Goal: Complete application form

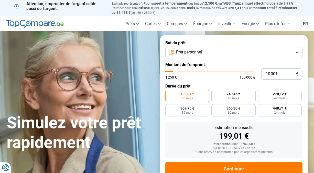
type input "9 750"
type input "9750"
type input "10 000"
type input "10000"
type input "11 250"
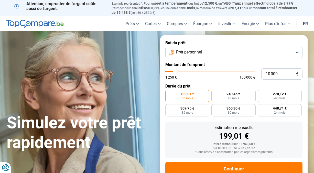
type input "11250"
type input "13 250"
type input "13250"
type input "16 250"
type input "16250"
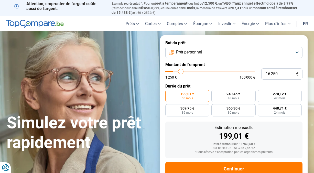
type input "21 250"
type input "21250"
type input "26 750"
type input "26750"
type input "32 750"
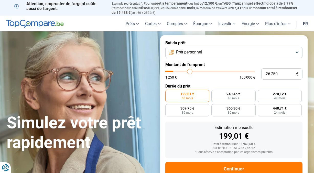
type input "32750"
type input "40 000"
type input "40000"
type input "47 000"
type input "47000"
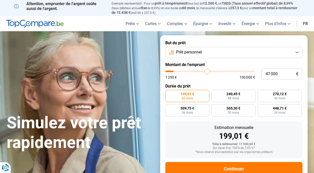
type input "53 000"
type input "53000"
type input "58 000"
type input "58000"
type input "63 500"
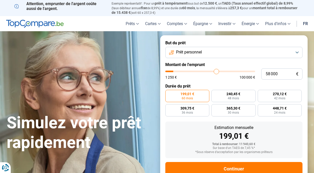
type input "63500"
type input "68 750"
type input "68750"
type input "72 250"
type input "72250"
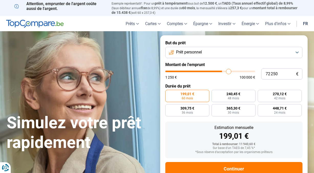
type input "75 000"
type input "75000"
type input "77 000"
type input "77000"
type input "78 500"
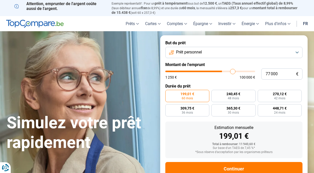
type input "78500"
type input "79 500"
type input "79500"
type input "80 000"
type input "80000"
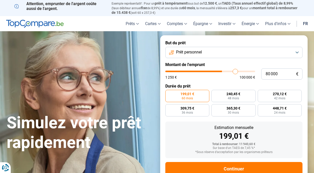
type input "80 250"
type input "80250"
type input "80 750"
type input "80750"
type input "80 250"
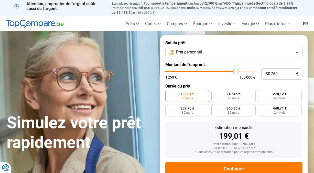
type input "80250"
type input "79 500"
type input "79500"
type input "78 250"
type input "78250"
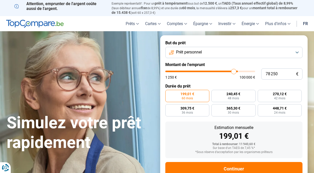
type input "76 500"
type input "76500"
type input "73 500"
type input "73500"
type input "68 750"
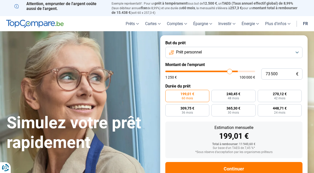
type input "68750"
type input "62 000"
type input "62000"
type input "54 250"
type input "54250"
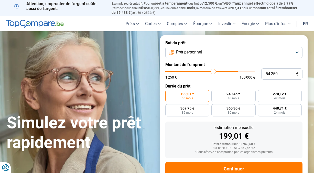
type input "46 000"
type input "46000"
type input "28 250"
type input "28250"
type input "21 250"
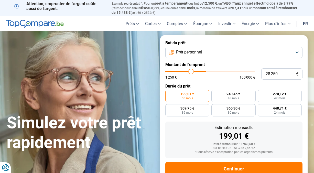
type input "21250"
type input "15 500"
type input "15500"
type input "11 500"
type input "11500"
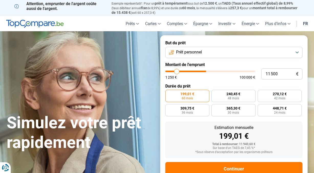
type input "8 500"
type input "8500"
type input "6 000"
type input "6000"
type input "4 500"
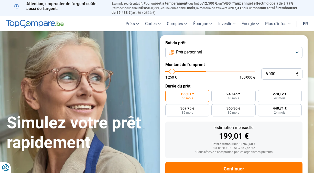
type input "4500"
type input "3 750"
type input "3750"
type input "3 500"
type input "3500"
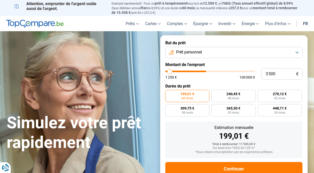
type input "3 000"
type input "3000"
type input "2 750"
type input "2750"
type input "2 500"
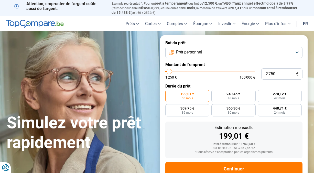
type input "2500"
type input "2 000"
type input "2000"
type input "1 500"
type input "1500"
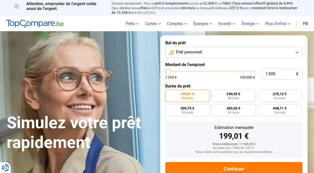
type input "1 250"
type input "1250"
type input "1 500"
type input "1500"
type input "2 250"
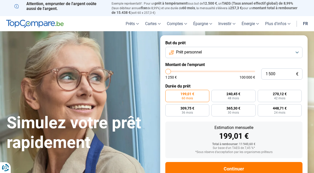
type input "2250"
type input "2 750"
type input "2750"
type input "3 500"
type input "3500"
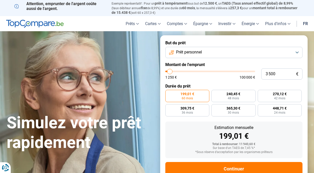
type input "3 750"
type input "3750"
type input "4 000"
type input "4000"
type input "4 250"
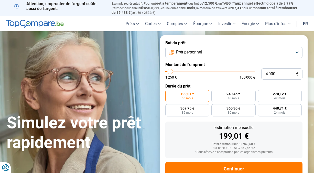
type input "4250"
type input "4 500"
type input "4500"
type input "5 000"
type input "5000"
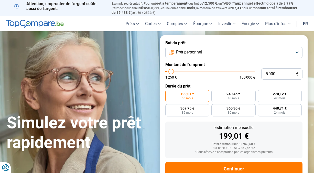
type input "5 250"
type input "5250"
type input "5 500"
type input "5500"
type input "5 750"
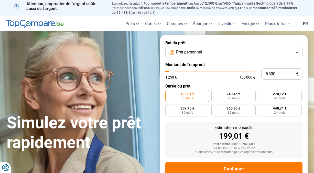
type input "5750"
type input "6 000"
type input "6000"
type input "6 500"
type input "6500"
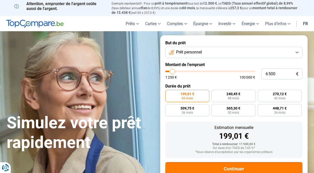
type input "6 750"
type input "6750"
type input "7 000"
type input "7000"
type input "7 250"
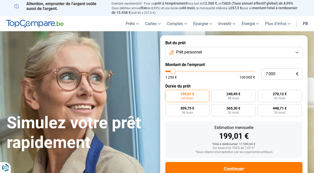
type input "7250"
type input "7 500"
type input "7500"
type input "8 000"
type input "8000"
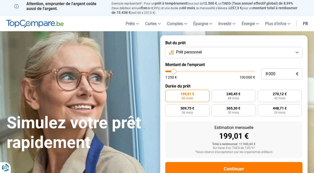
type input "8 250"
type input "8250"
type input "8 500"
type input "8500"
type input "8 750"
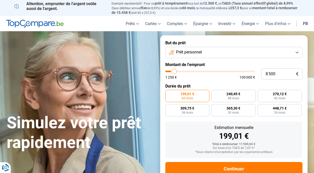
type input "8750"
type input "9 000"
type input "9000"
type input "9 500"
type input "9500"
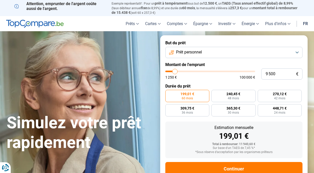
type input "9 750"
type input "9750"
type input "10 000"
type input "10000"
type input "10 250"
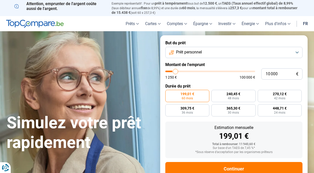
type input "10250"
type input "10 500"
type input "10500"
type input "11 000"
type input "11000"
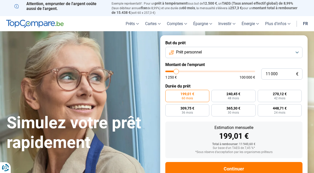
type input "11 250"
type input "11250"
type input "11 500"
type input "11500"
type input "11 750"
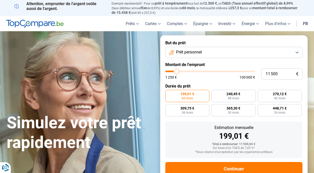
type input "11750"
type input "12 000"
type input "12000"
type input "12 500"
type input "12500"
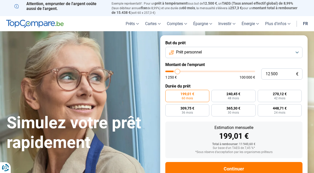
type input "12 750"
type input "12750"
type input "13 000"
type input "13000"
type input "13 250"
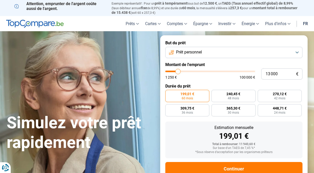
type input "13250"
type input "13 500"
type input "13500"
type input "14 000"
type input "14000"
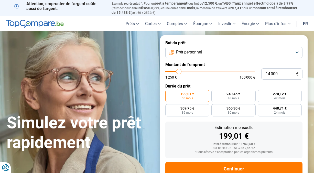
type input "14 250"
type input "14250"
type input "14 500"
type input "14500"
type input "14 750"
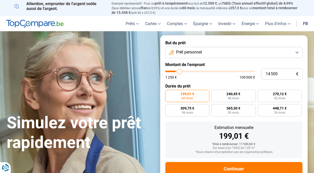
type input "14750"
type input "15 000"
type input "15000"
type input "15 500"
type input "15500"
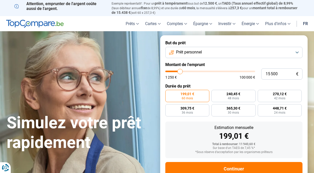
type input "15 750"
type input "15750"
type input "16 000"
type input "16000"
type input "16 250"
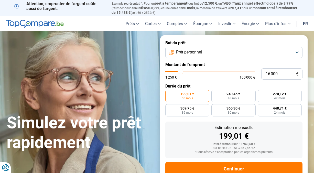
type input "16250"
type input "16 500"
type input "16500"
type input "17 000"
type input "17000"
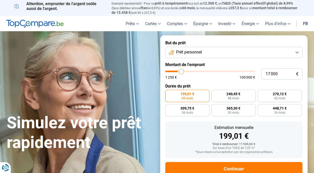
type input "17 250"
type input "17250"
type input "17 500"
type input "17500"
type input "17 750"
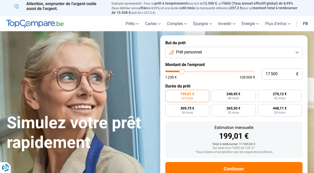
type input "17750"
type input "18 000"
type input "18000"
type input "18 500"
type input "18500"
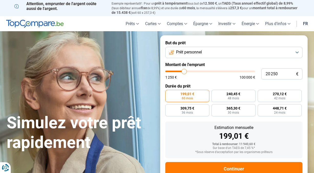
drag, startPoint x: 175, startPoint y: 70, endPoint x: 184, endPoint y: 72, distance: 9.1
click at [184, 72] on input "range" at bounding box center [210, 72] width 90 height 2
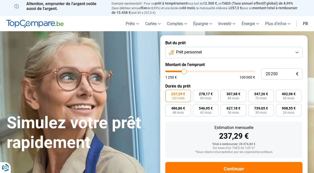
scroll to position [14, 0]
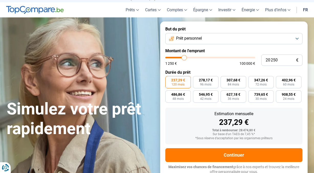
click at [297, 38] on button "Prêt personnel" at bounding box center [233, 38] width 137 height 11
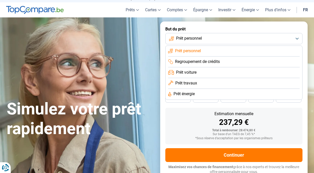
click at [264, 84] on li "Prêt travaux" at bounding box center [234, 83] width 132 height 11
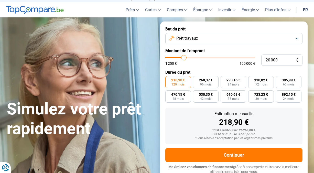
click at [184, 58] on input "range" at bounding box center [210, 58] width 90 height 2
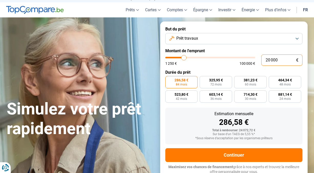
click at [279, 60] on input "20 000" at bounding box center [281, 60] width 41 height 11
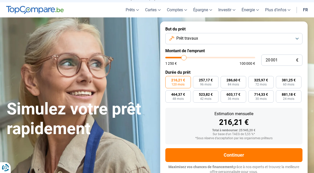
click at [192, 105] on form "But du prêt Prêt travaux Montant de l'emprunt 20 001 € 1 250 € 100 000 € Durée …" at bounding box center [233, 100] width 147 height 158
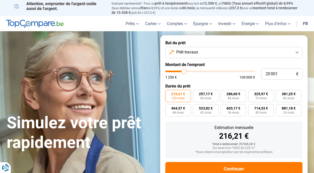
scroll to position [0, 0]
click at [297, 49] on button "Prêt travaux" at bounding box center [233, 52] width 137 height 11
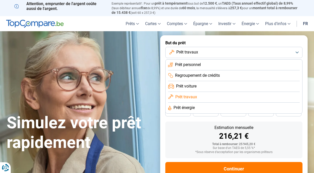
click at [269, 85] on li "Prêt voiture" at bounding box center [234, 86] width 132 height 11
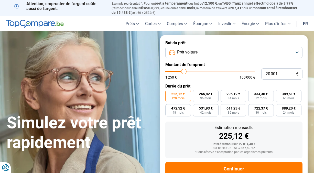
scroll to position [14, 0]
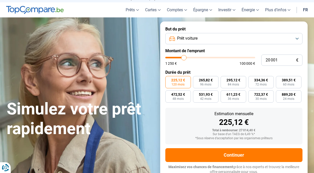
click at [296, 37] on button "Prêt voiture" at bounding box center [233, 38] width 137 height 11
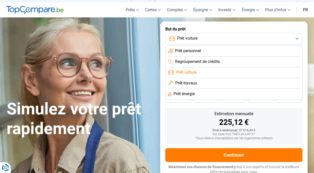
click at [273, 92] on li "Prêt énergie" at bounding box center [234, 94] width 132 height 11
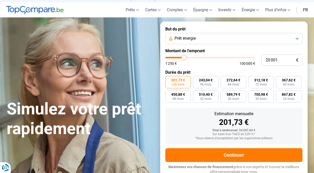
click at [296, 37] on button "Prêt énergie" at bounding box center [233, 38] width 137 height 11
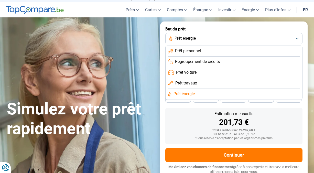
click at [291, 49] on li "Prêt personnel" at bounding box center [234, 51] width 132 height 11
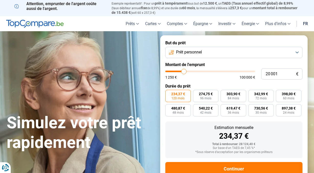
scroll to position [0, 0]
click at [296, 53] on button "Prêt personnel" at bounding box center [233, 52] width 137 height 11
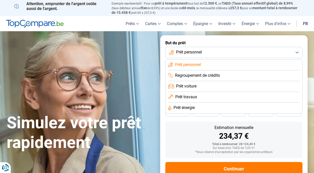
click at [246, 97] on li "Prêt travaux" at bounding box center [234, 97] width 132 height 11
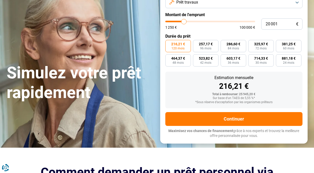
scroll to position [14, 0]
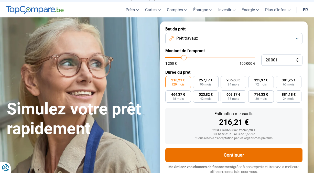
click at [223, 157] on button "Continuer" at bounding box center [233, 155] width 137 height 14
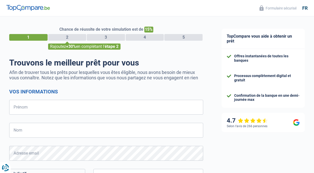
select select "32"
